Goal: Task Accomplishment & Management: Manage account settings

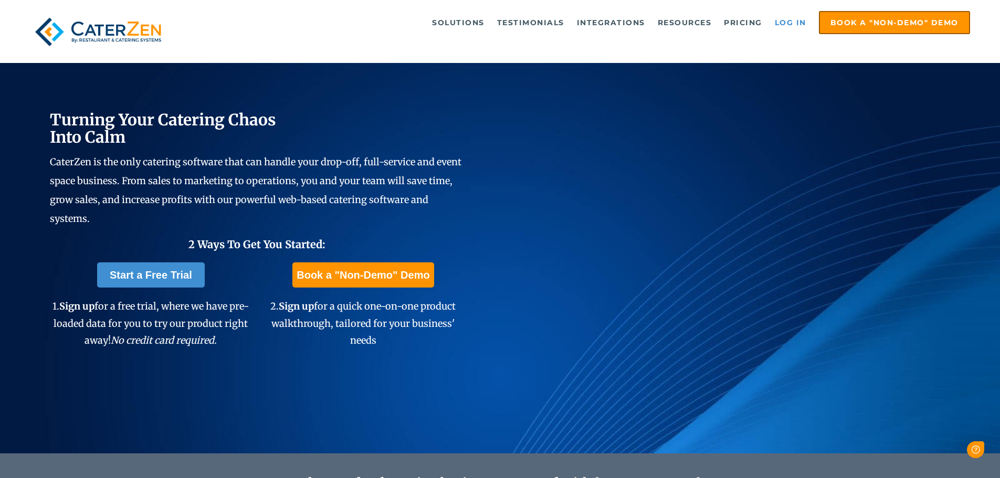
click at [785, 24] on link "Log in" at bounding box center [791, 22] width 42 height 21
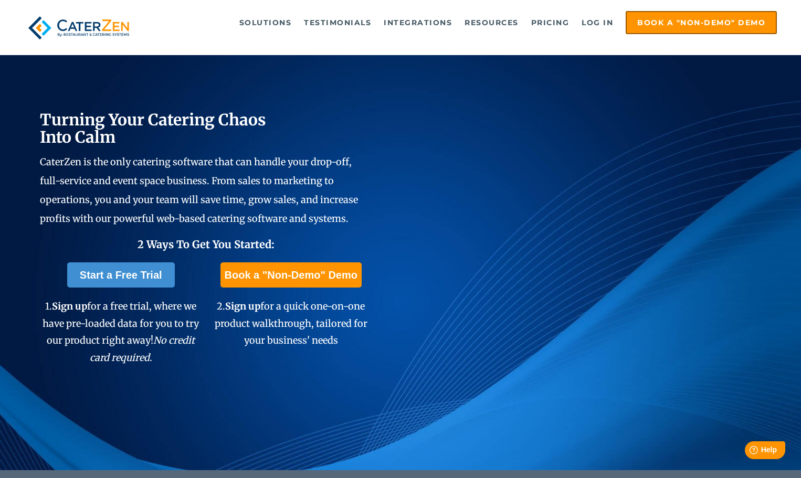
click at [328, 134] on h2 "Turning Your Catering Chaos Into Calm" at bounding box center [206, 129] width 332 height 35
click at [597, 19] on link "Log in" at bounding box center [597, 22] width 42 height 21
click at [599, 19] on link "Log in" at bounding box center [597, 22] width 42 height 21
